Goal: Use online tool/utility: Utilize a website feature to perform a specific function

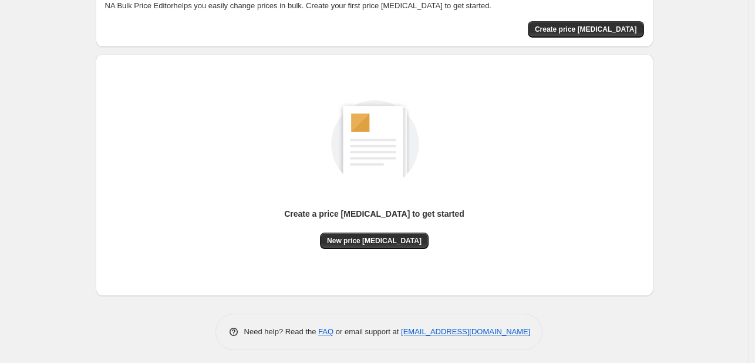
scroll to position [77, 0]
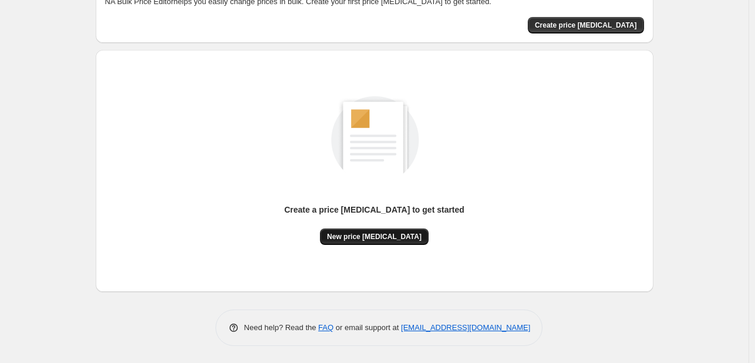
click at [352, 237] on span "New price [MEDICAL_DATA]" at bounding box center [374, 236] width 95 height 9
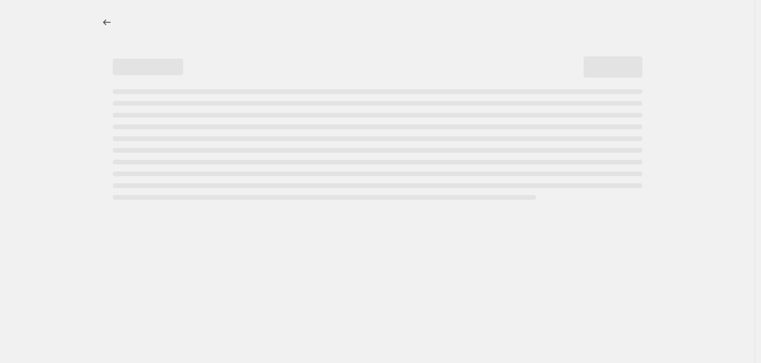
select select "percentage"
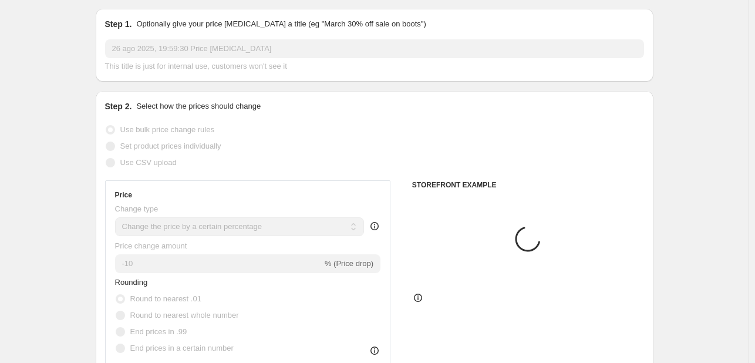
scroll to position [117, 0]
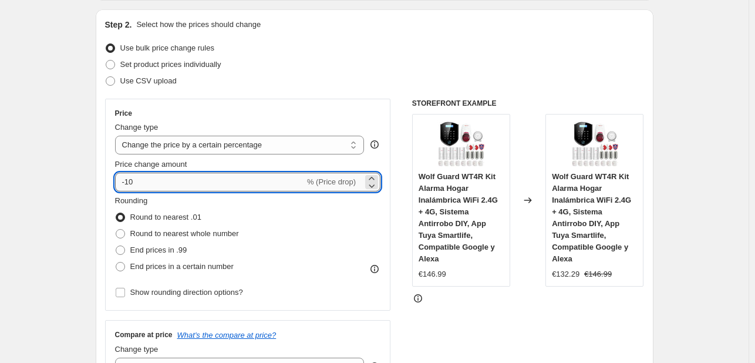
click at [180, 181] on input "-10" at bounding box center [210, 182] width 190 height 19
type input "-1"
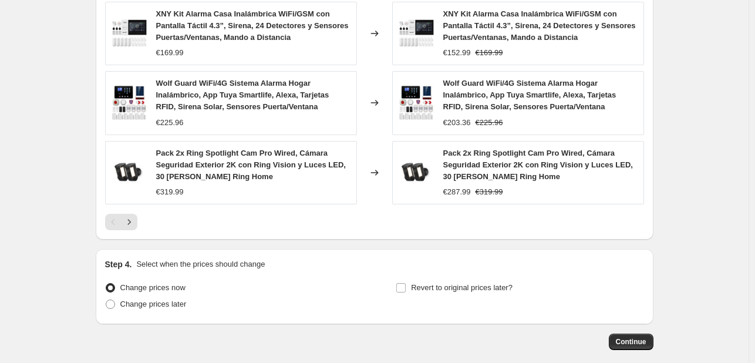
scroll to position [899, 0]
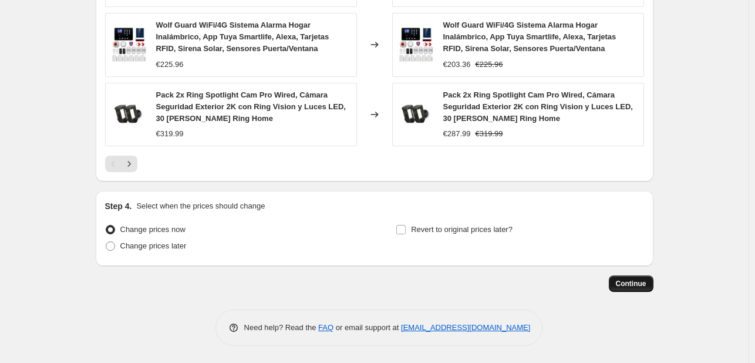
type input "-20"
click at [619, 277] on button "Continue" at bounding box center [631, 283] width 45 height 16
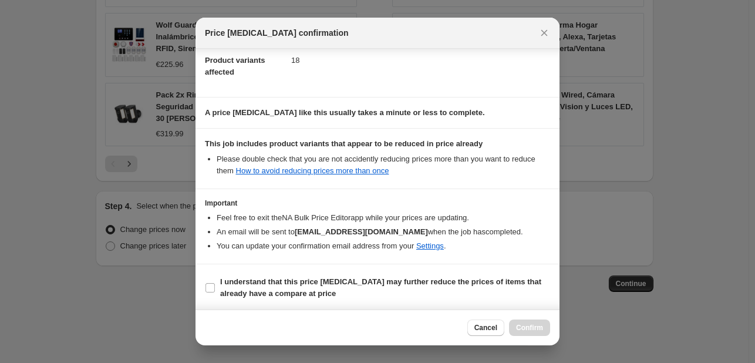
scroll to position [130, 0]
click at [209, 282] on input "I understand that this price [MEDICAL_DATA] may further reduce the prices of it…" at bounding box center [209, 286] width 9 height 9
checkbox input "true"
click at [538, 329] on span "Confirm" at bounding box center [529, 327] width 27 height 9
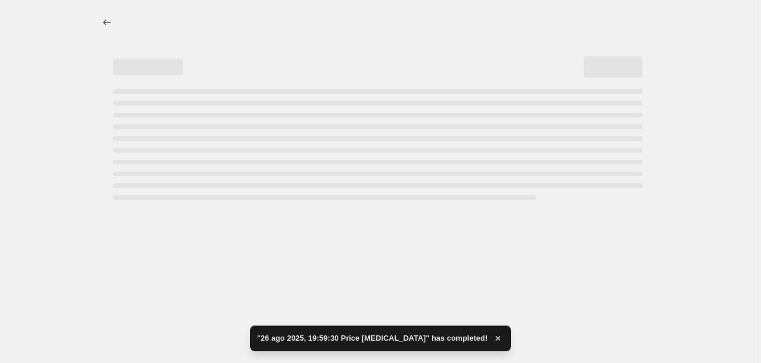
select select "percentage"
